Goal: Information Seeking & Learning: Learn about a topic

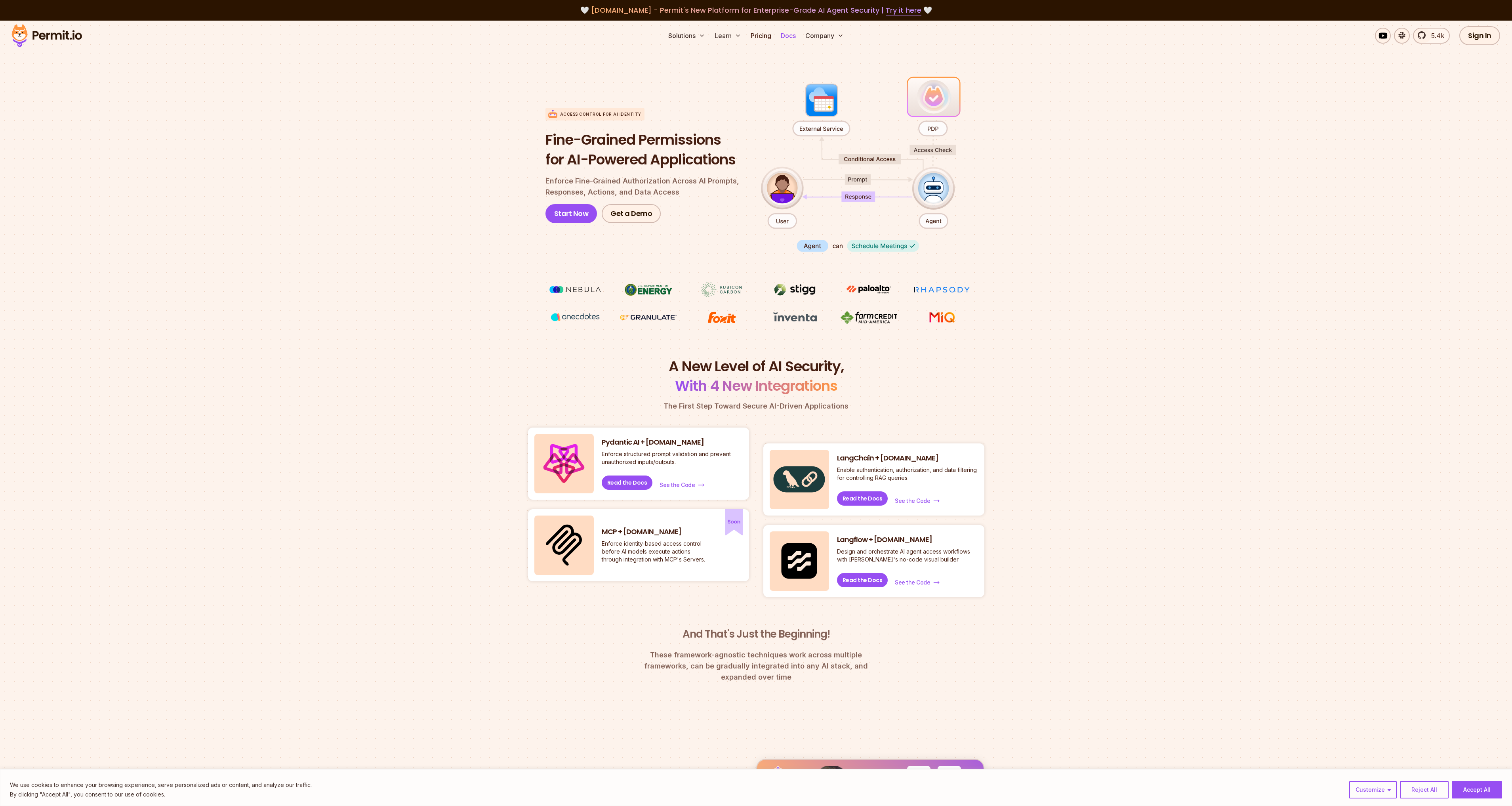
click at [783, 33] on link "Docs" at bounding box center [788, 35] width 21 height 16
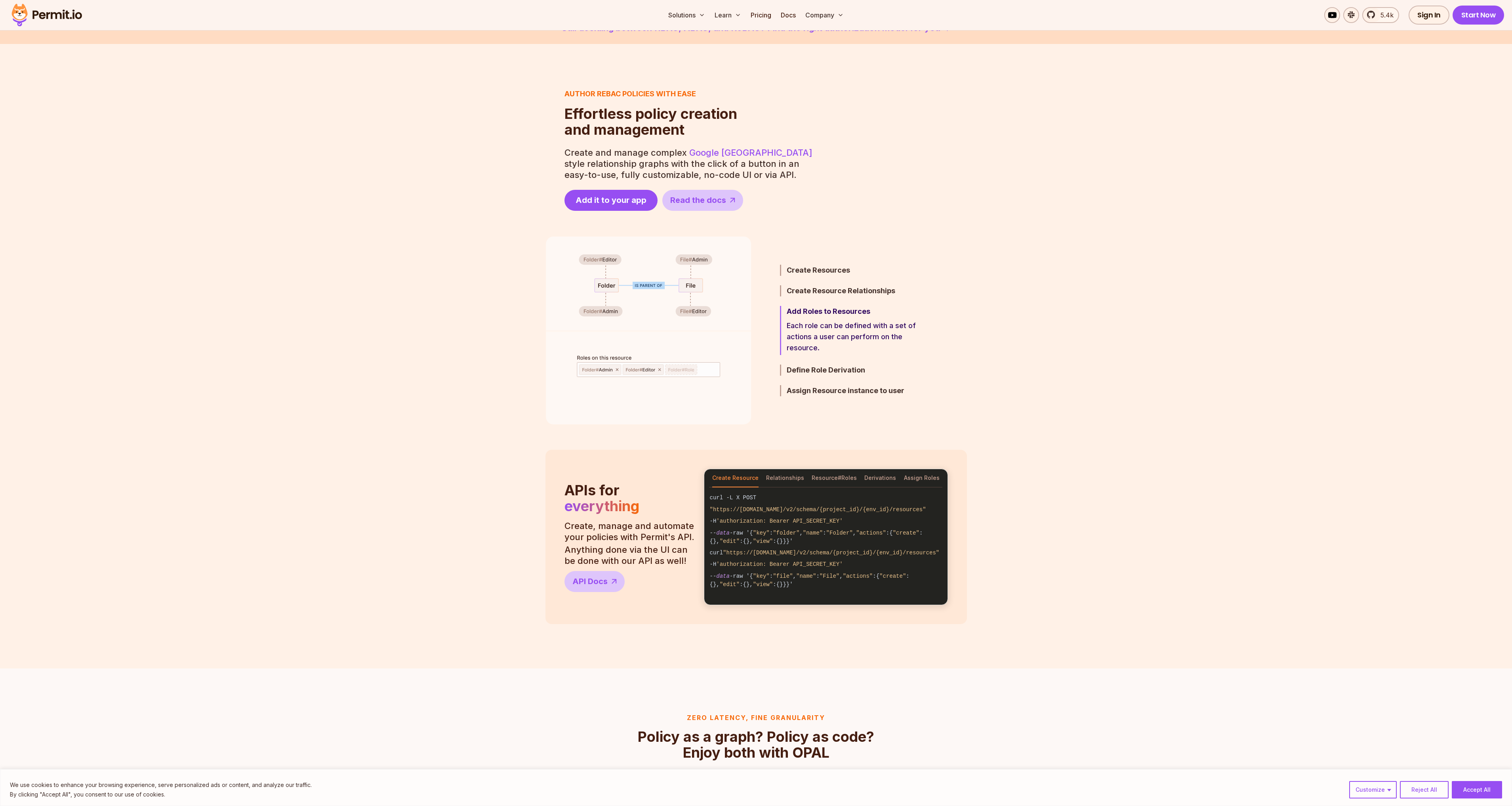
scroll to position [277, 0]
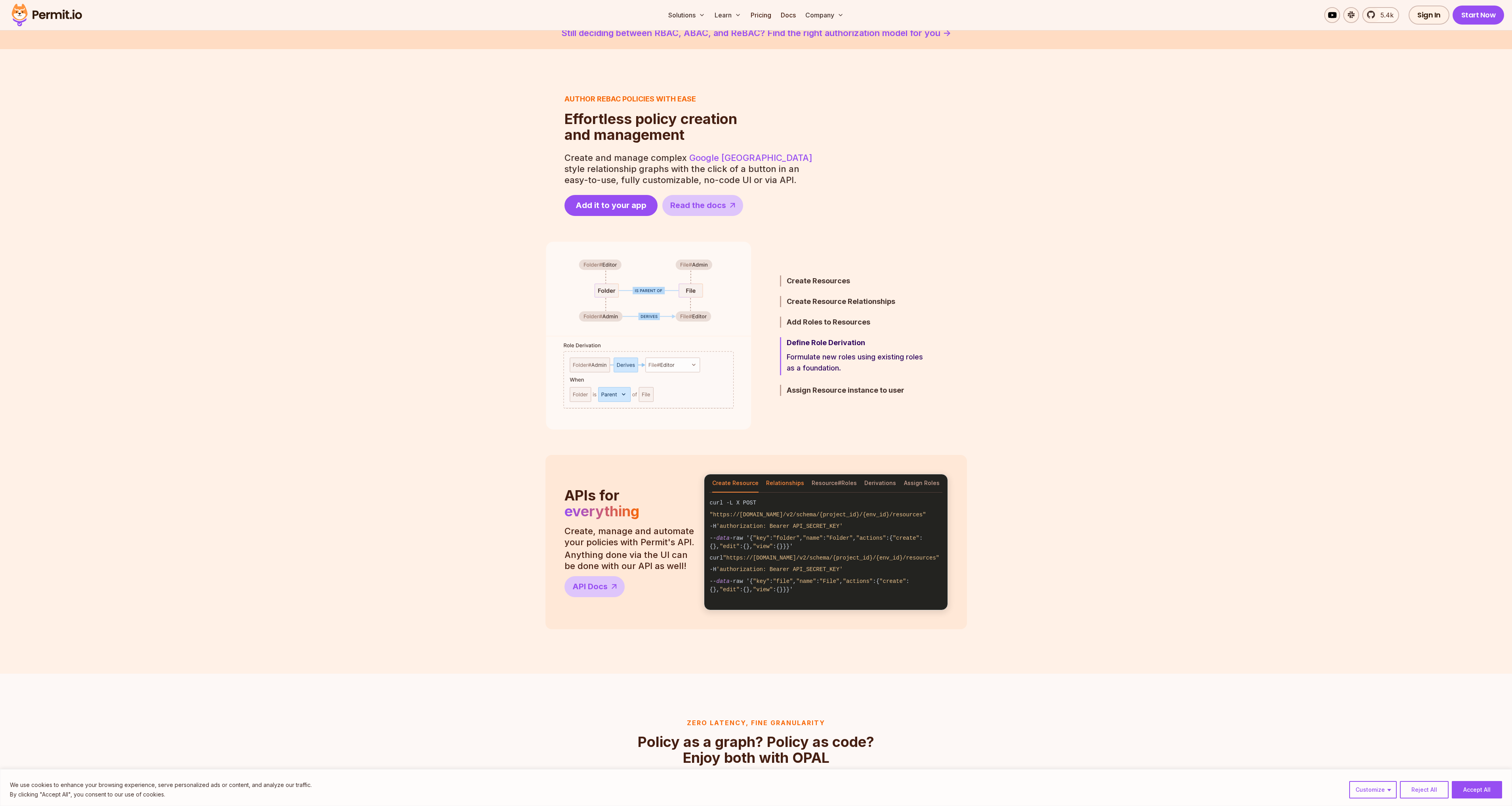
click at [778, 482] on button "Relationships" at bounding box center [785, 483] width 38 height 18
click at [825, 482] on button "Resource#Roles" at bounding box center [834, 483] width 45 height 18
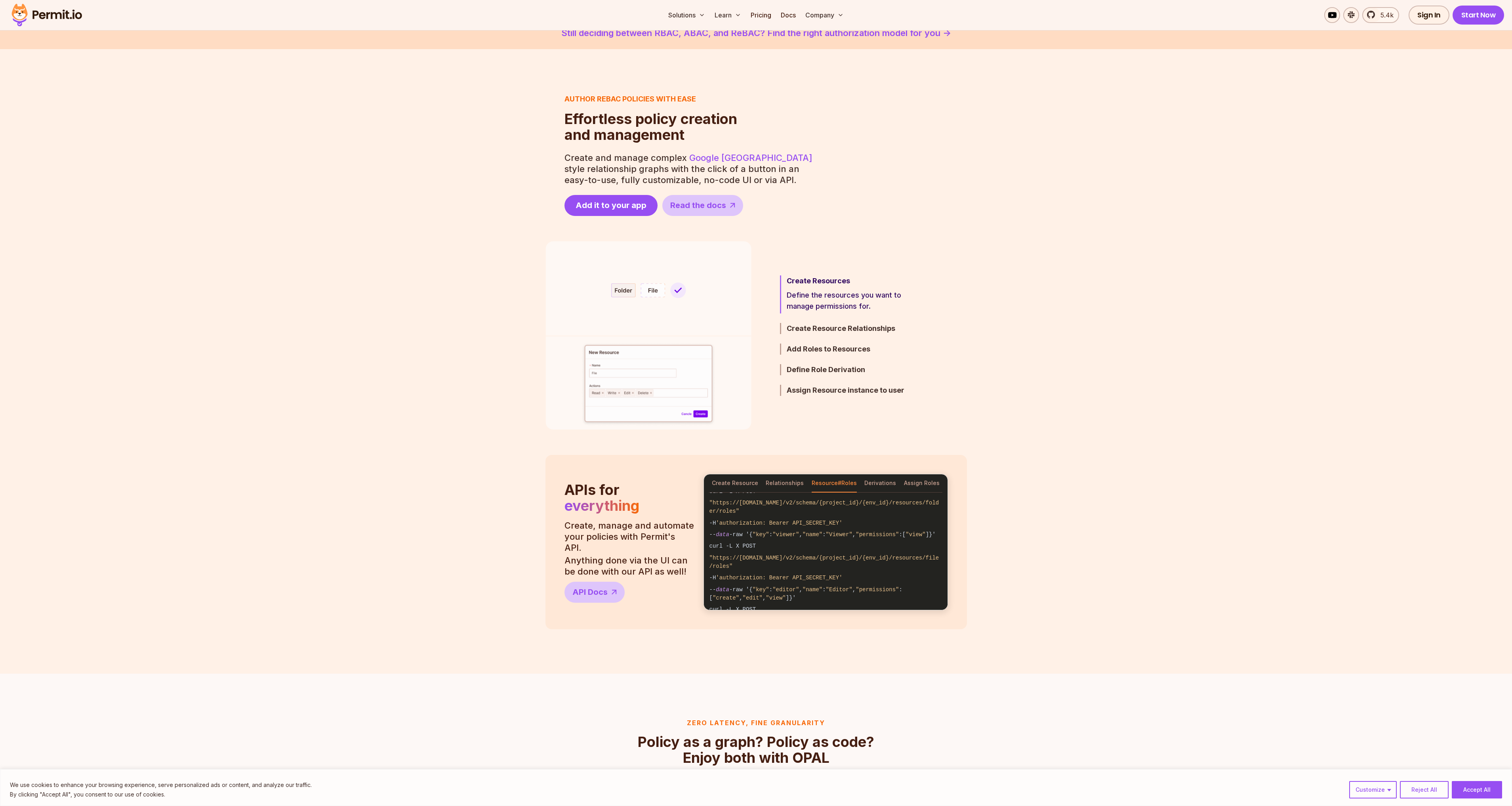
scroll to position [0, 0]
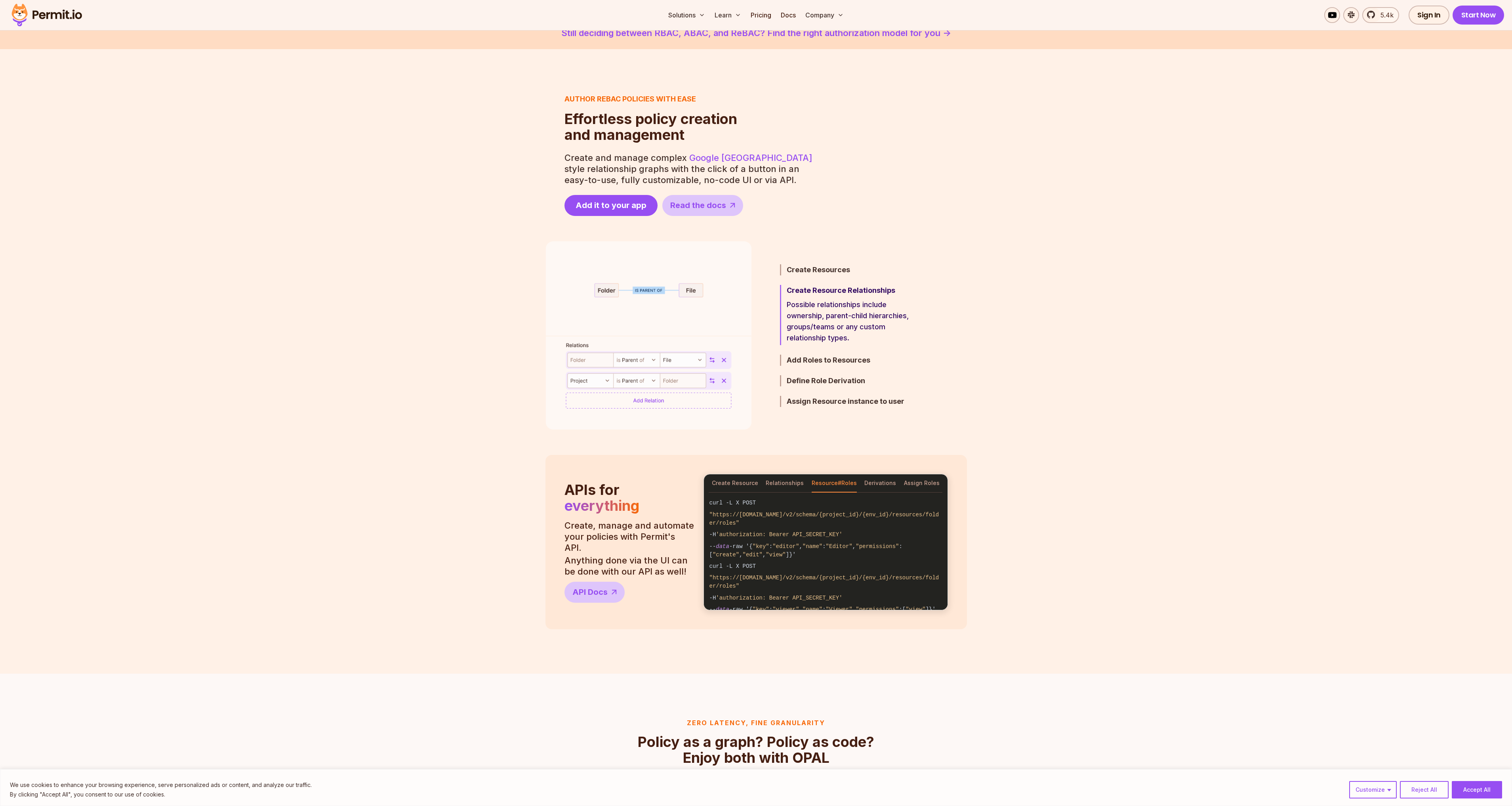
click at [722, 545] on span "data" at bounding box center [723, 546] width 14 height 6
drag, startPoint x: 722, startPoint y: 545, endPoint x: 737, endPoint y: 545, distance: 15.0
click at [737, 545] on code "-- data -raw '{ "key" : "editor" , "name" : "Editor" , "permissions" :[ "create…" at bounding box center [825, 551] width 244 height 20
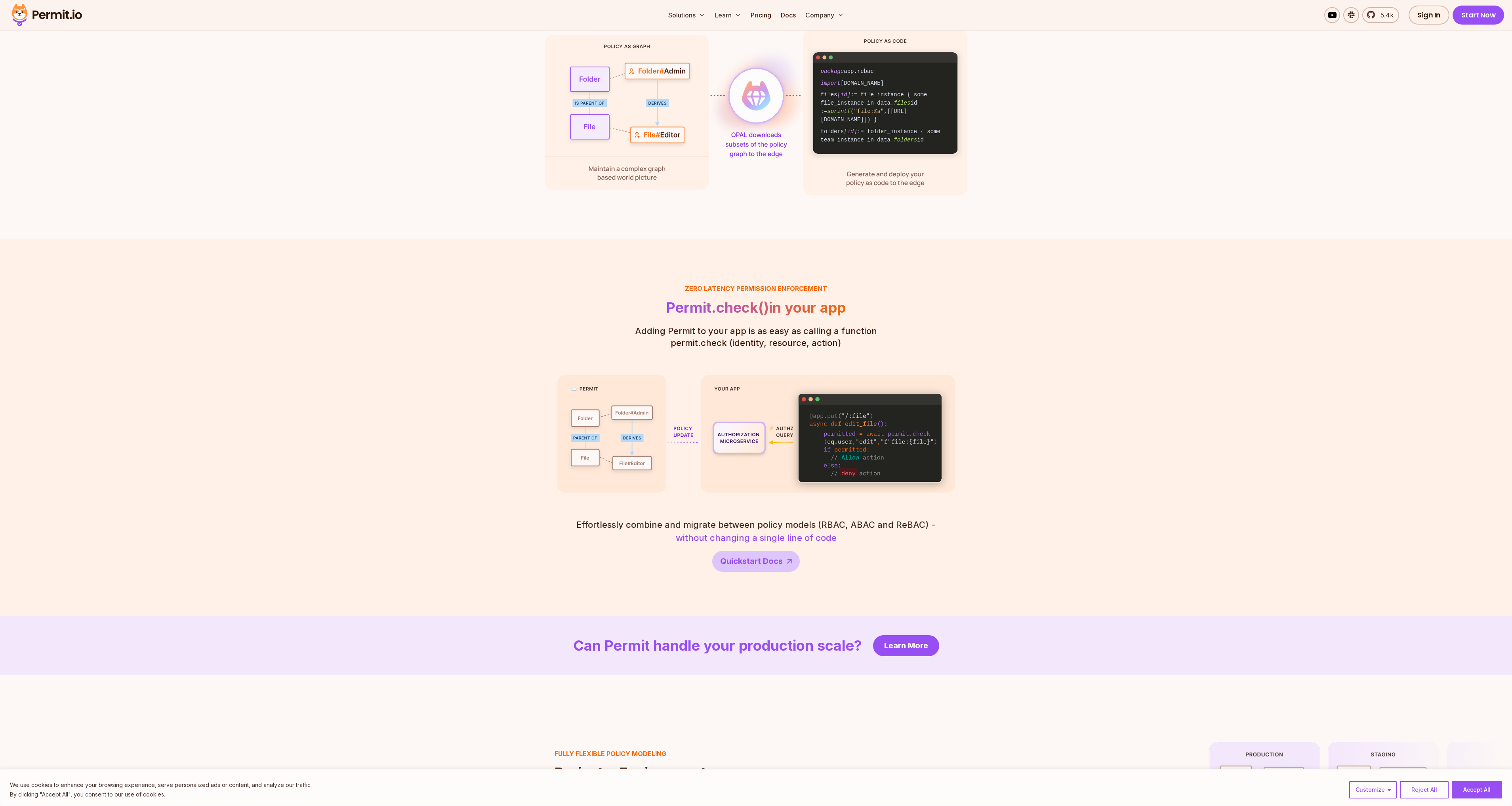
scroll to position [1149, 0]
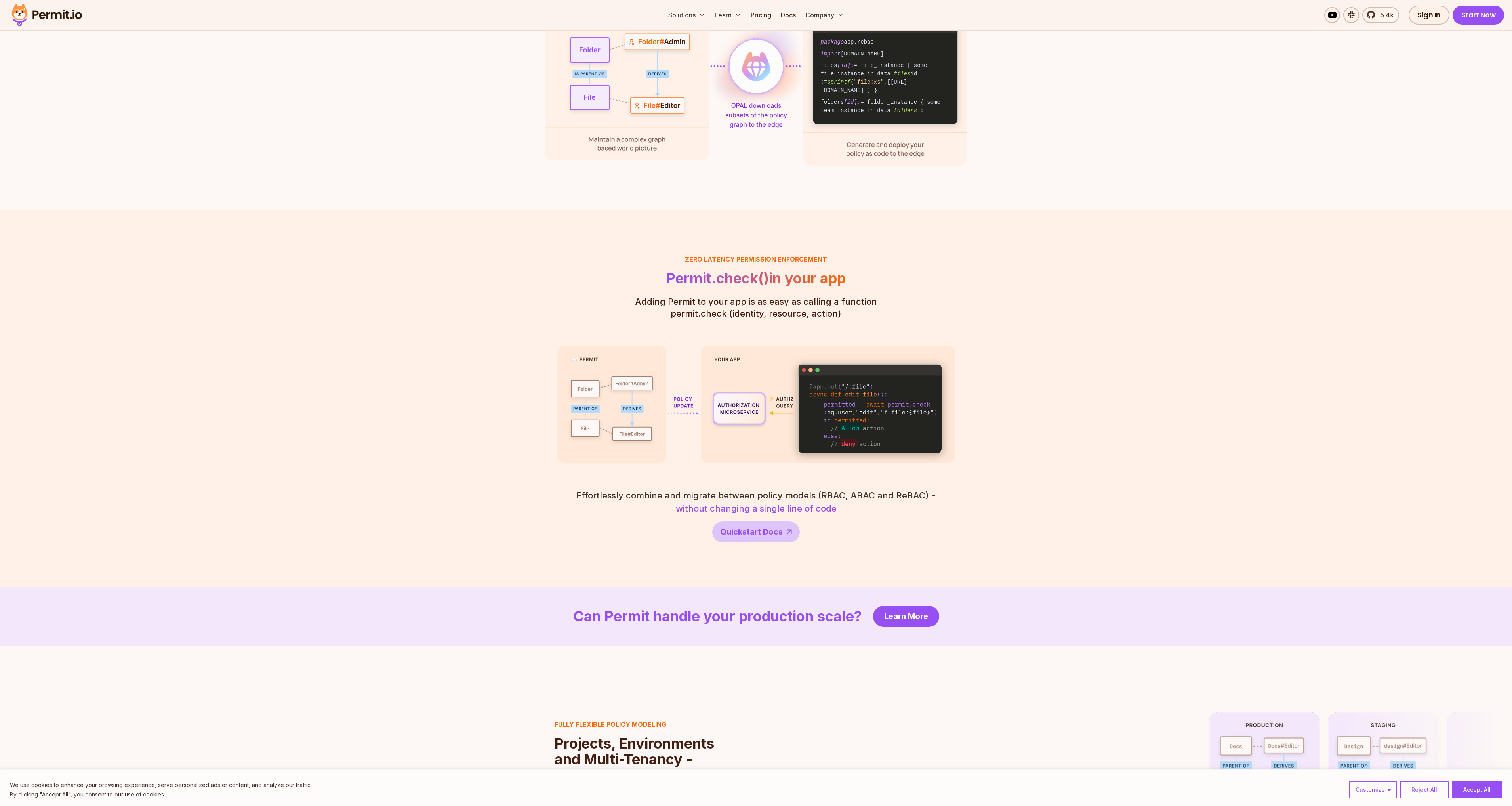
click at [842, 387] on img at bounding box center [757, 404] width 398 height 119
drag, startPoint x: 842, startPoint y: 387, endPoint x: 925, endPoint y: 386, distance: 83.0
click at [925, 386] on img at bounding box center [757, 404] width 398 height 119
drag, startPoint x: 925, startPoint y: 386, endPoint x: 869, endPoint y: 394, distance: 56.6
click at [869, 394] on img at bounding box center [757, 404] width 398 height 119
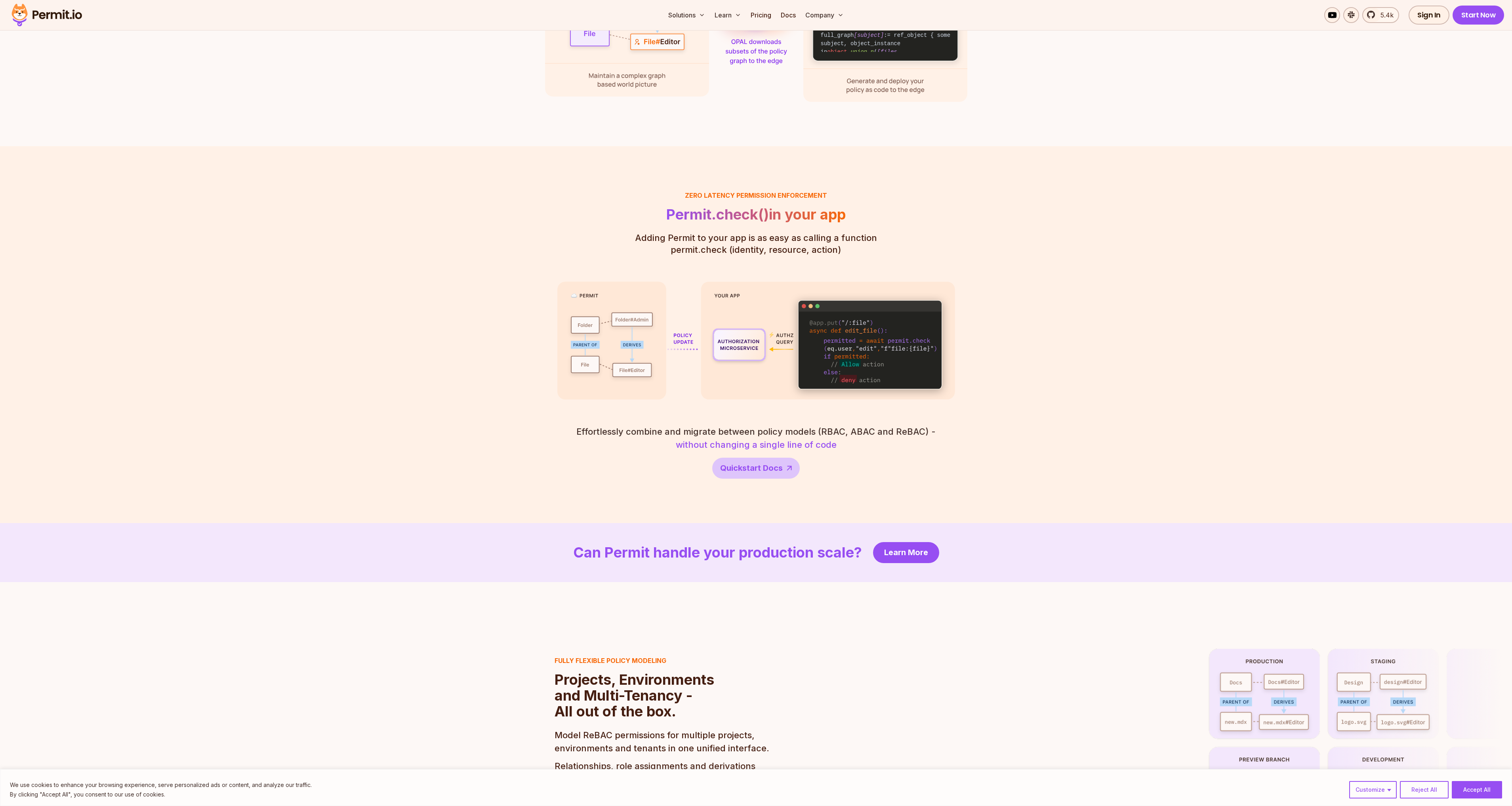
scroll to position [1307, 0]
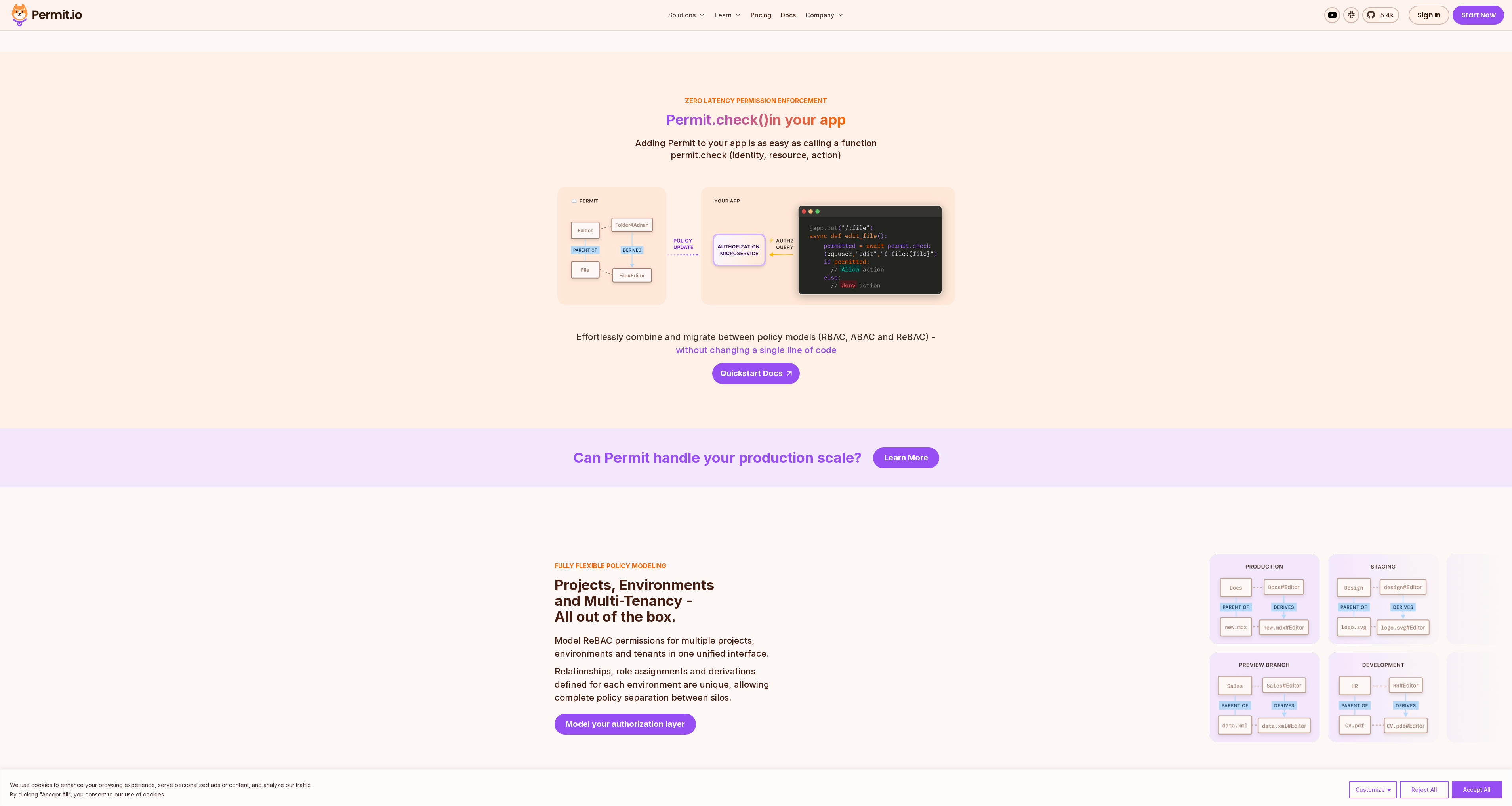
click at [770, 367] on span "Quickstart Docs" at bounding box center [751, 373] width 63 height 11
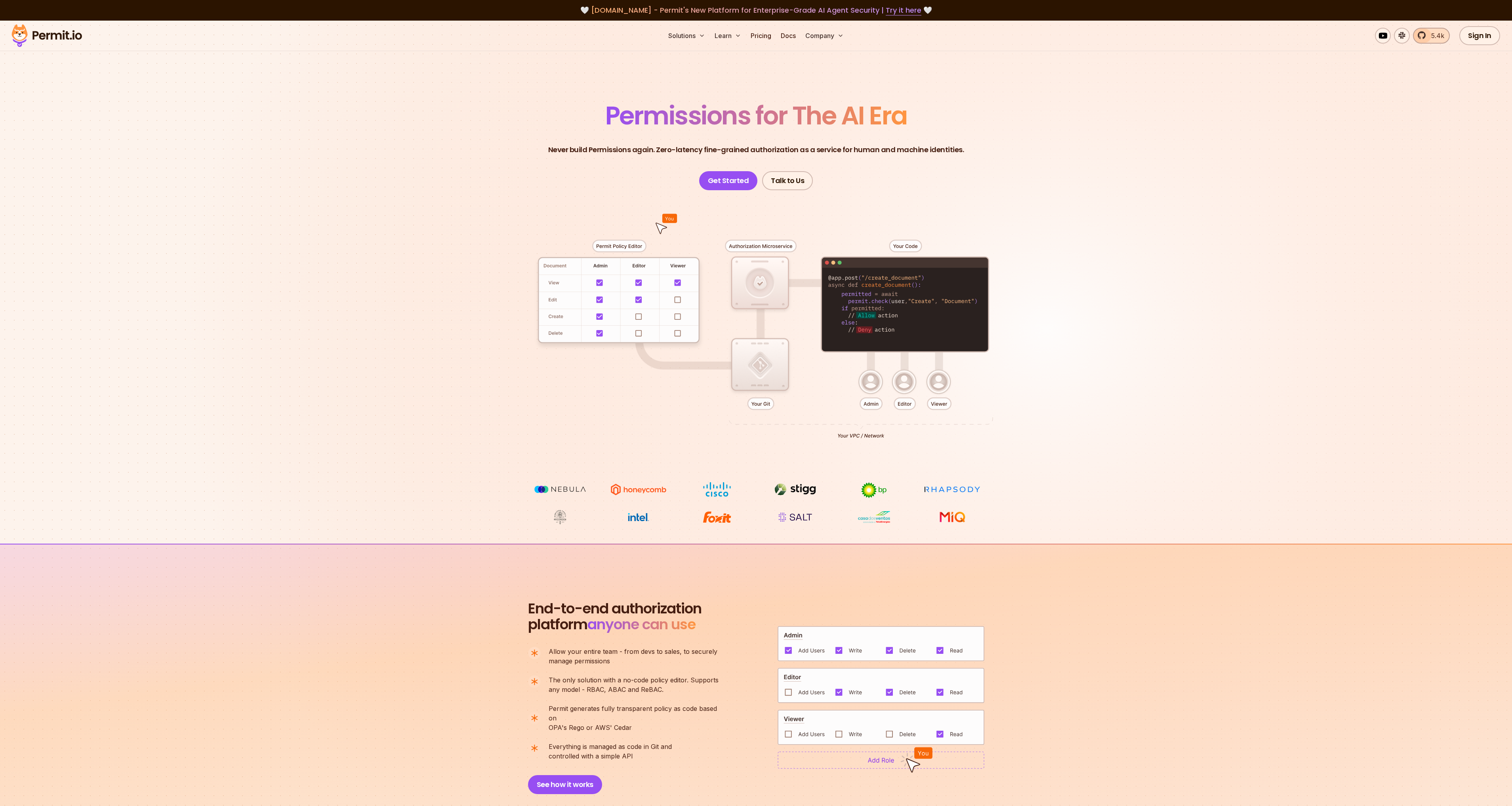
click at [1442, 35] on span "5.4k" at bounding box center [1435, 36] width 18 height 9
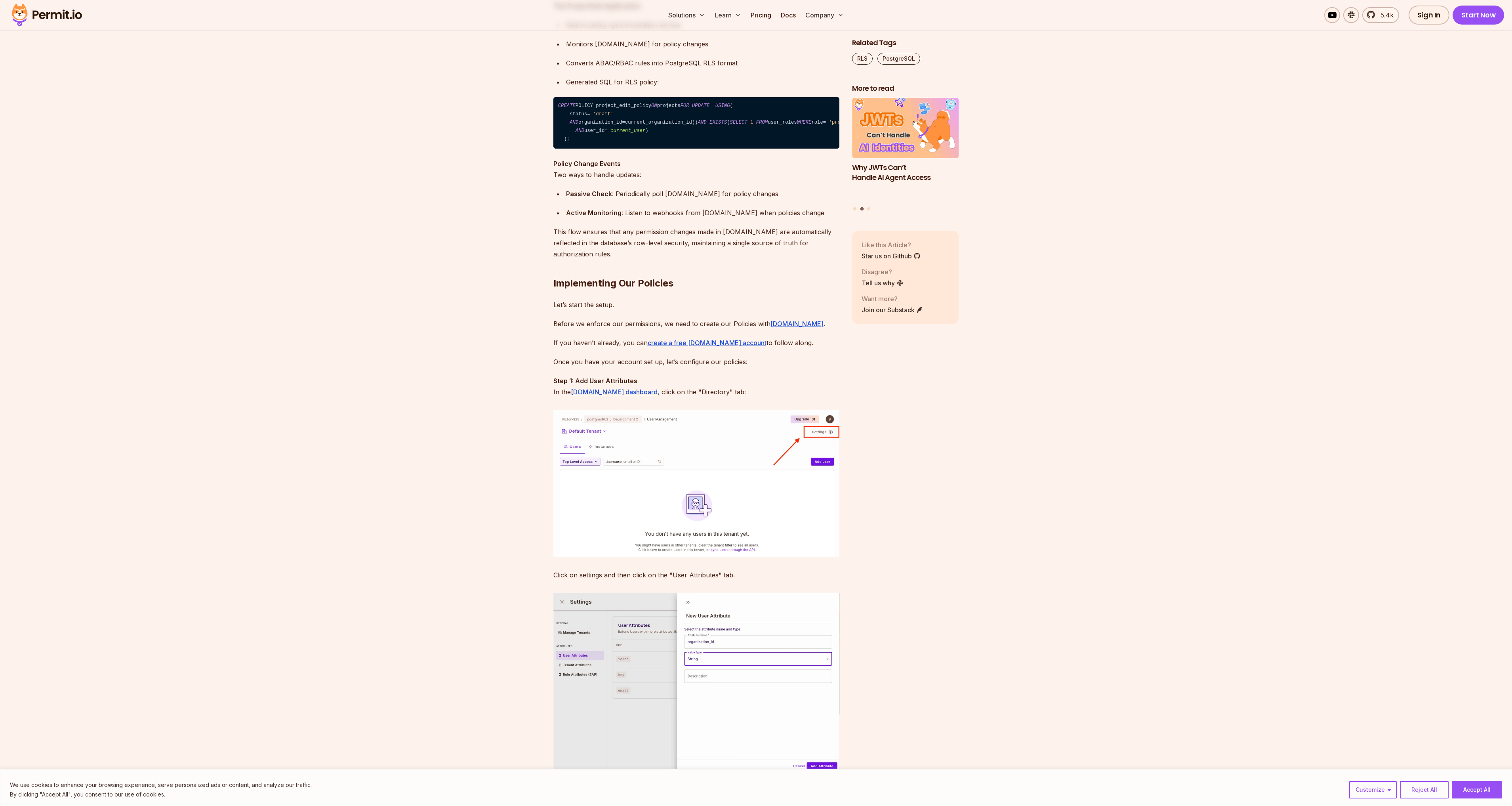
scroll to position [3407, 0]
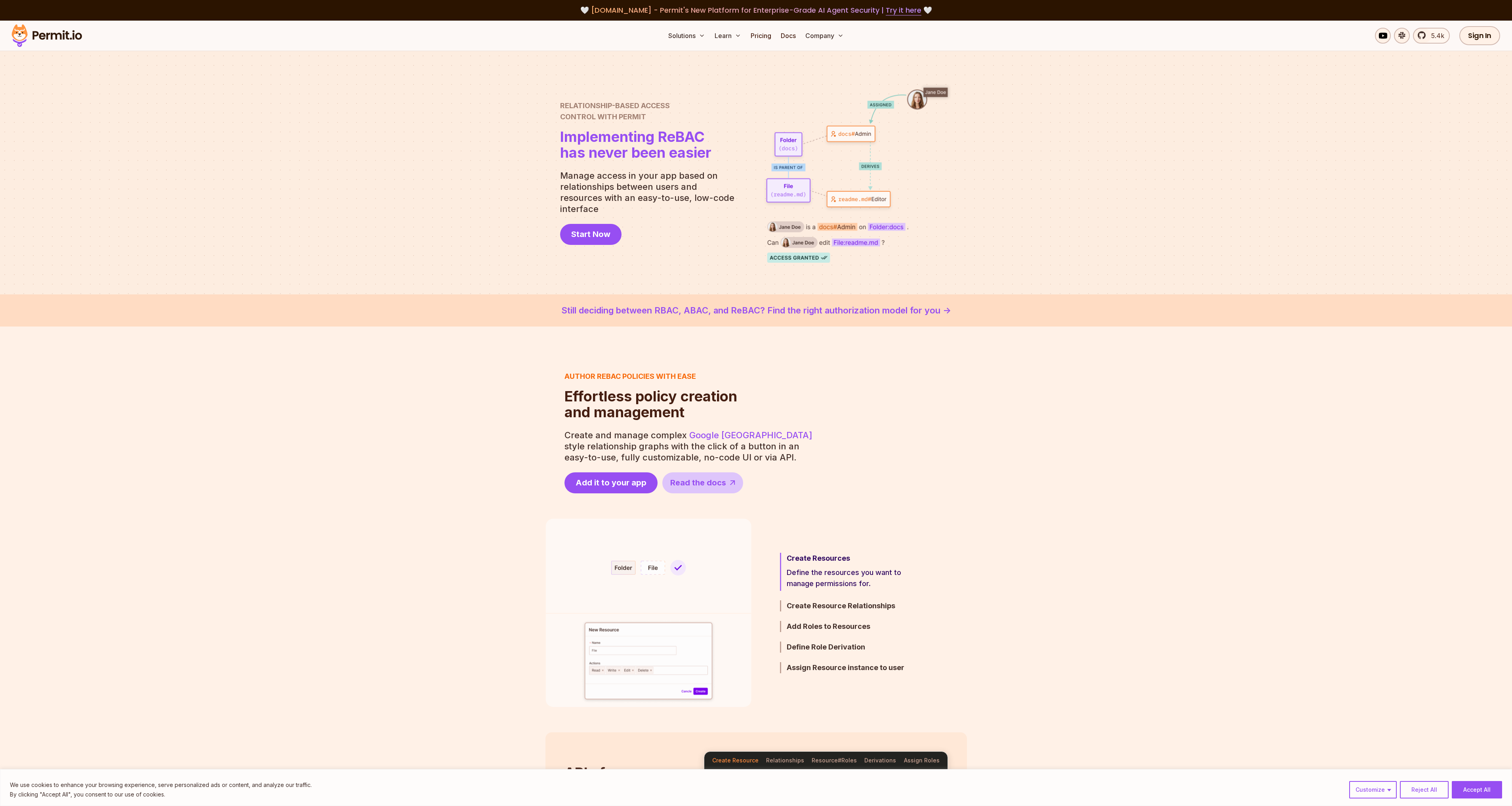
click at [980, 387] on section "Author ReBAC policies with ease Effortless policy creation and management Effor…" at bounding box center [756, 432] width 1512 height 123
click at [1131, 344] on div "Author ReBAC policies with ease Effortless policy creation and management Effor…" at bounding box center [756, 639] width 1512 height 625
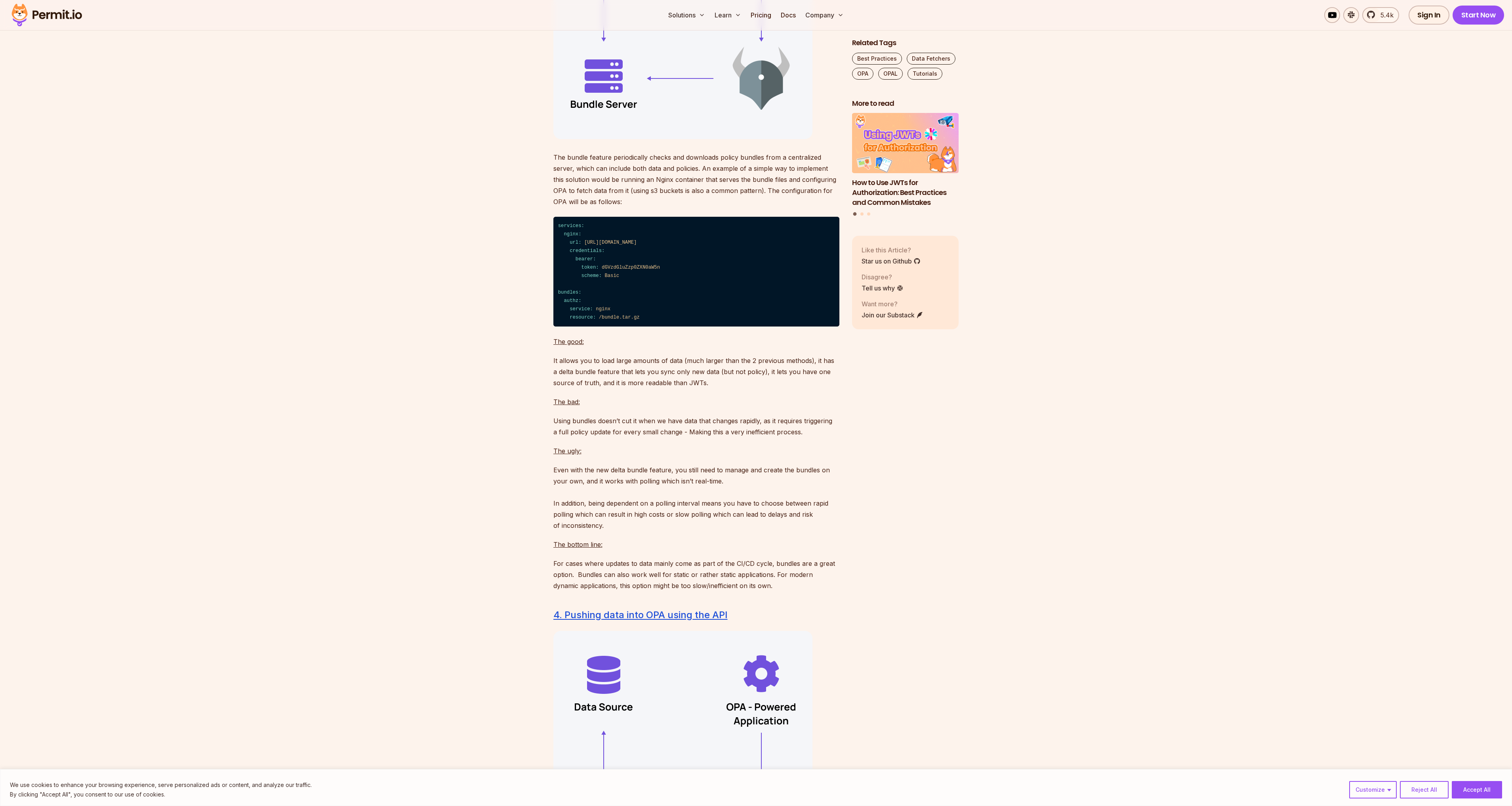
scroll to position [3209, 0]
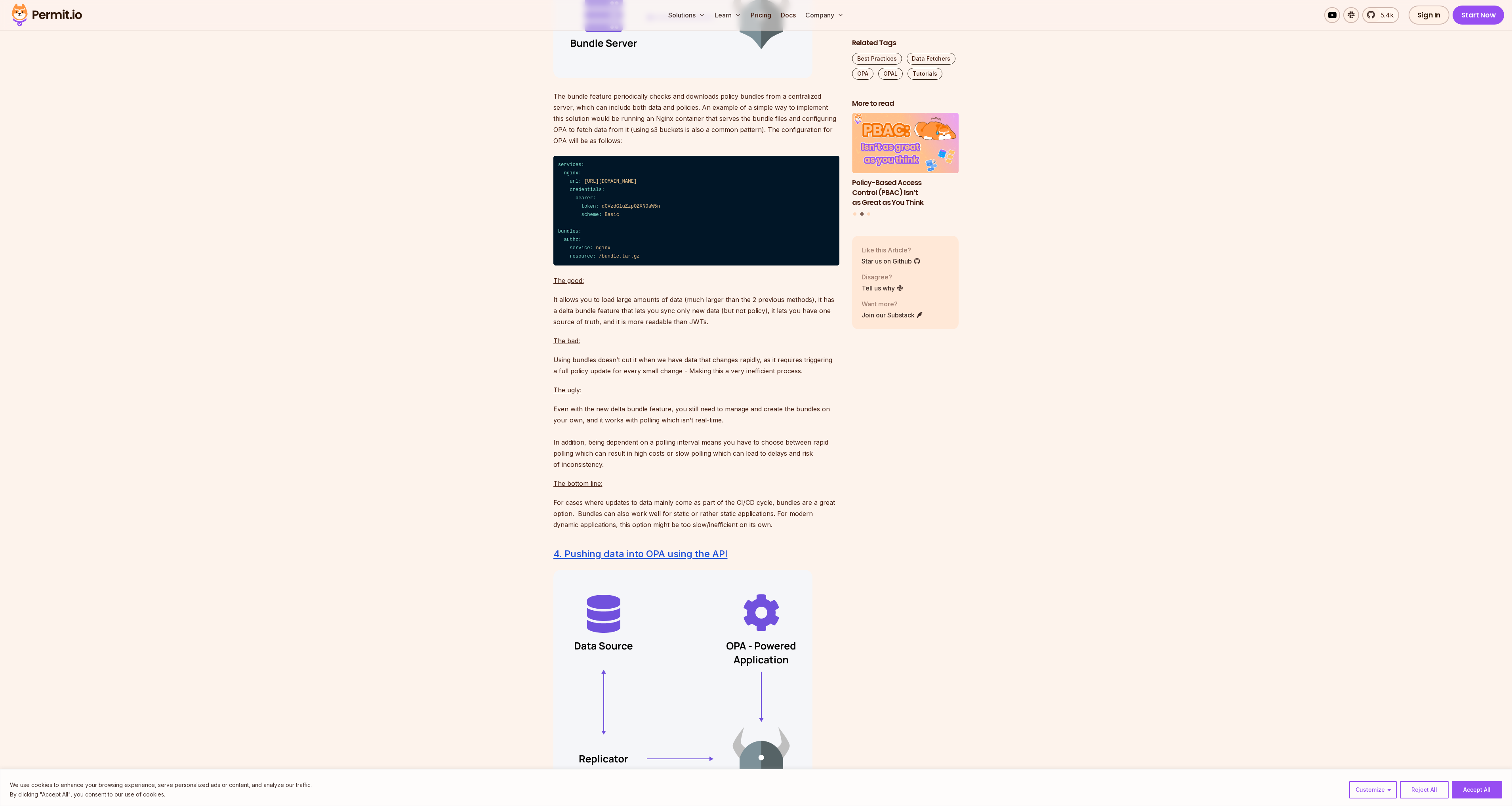
click at [1128, 493] on section "Table of Contents There are several ways to create a data fetching mechanism fo…" at bounding box center [756, 52] width 1512 height 5586
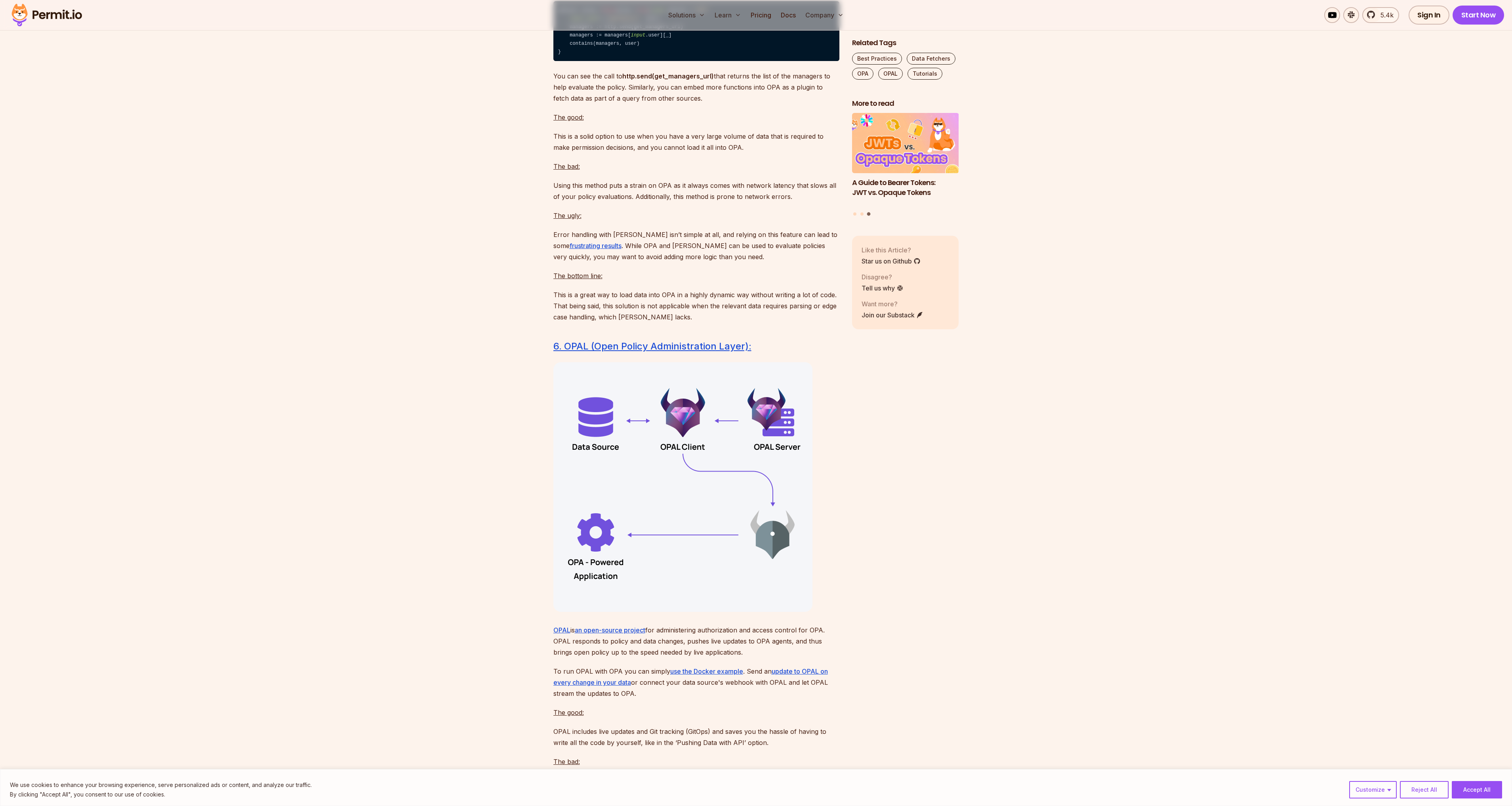
scroll to position [4754, 0]
